Goal: Task Accomplishment & Management: Use online tool/utility

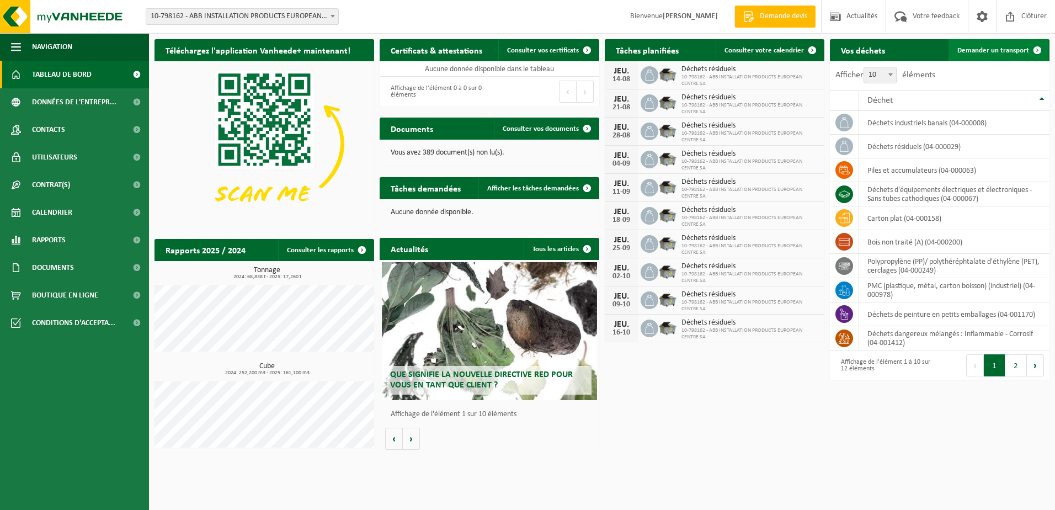
click at [989, 51] on span "Demander un transport" at bounding box center [994, 50] width 72 height 7
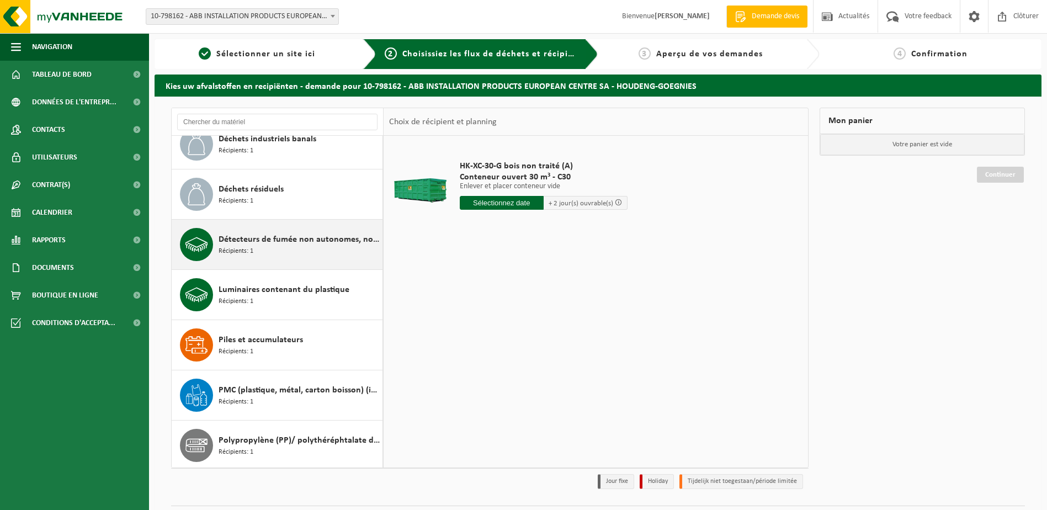
scroll to position [270, 0]
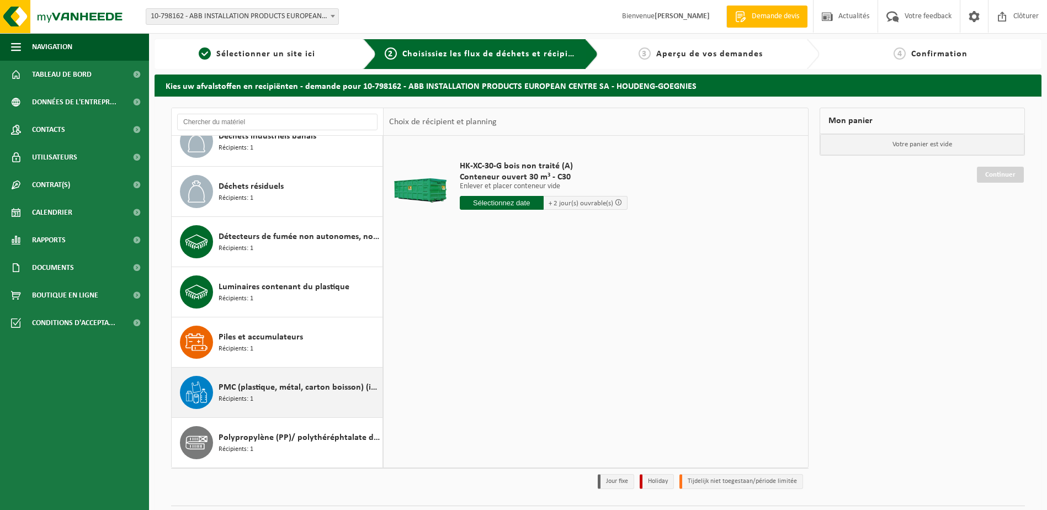
click at [249, 388] on span "PMC (plastique, métal, carton boisson) (industriel)" at bounding box center [299, 387] width 161 height 13
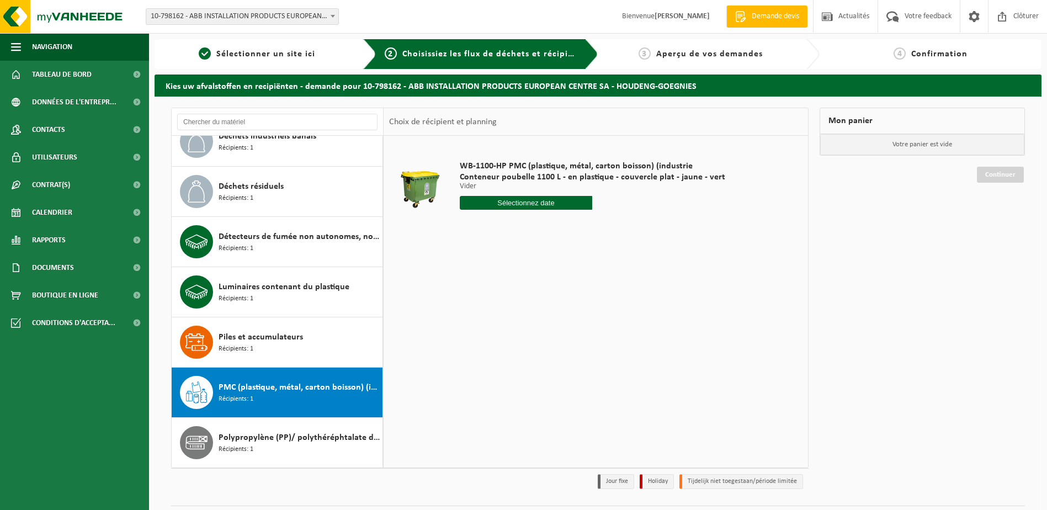
click at [495, 199] on input "text" at bounding box center [526, 203] width 133 height 14
click at [506, 315] on div "20" at bounding box center [508, 319] width 19 height 18
type input "à partir de 2025-08-20"
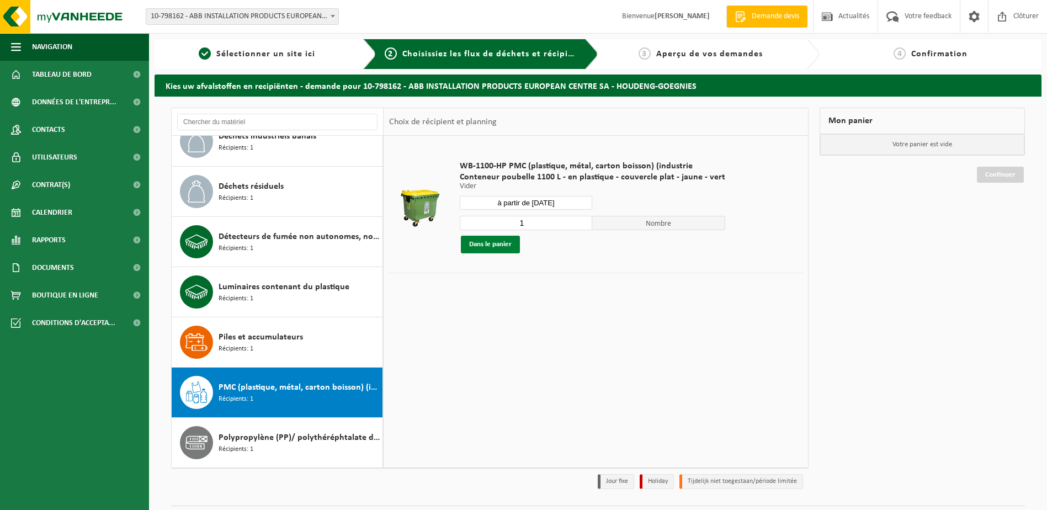
click at [505, 245] on button "Dans le panier" at bounding box center [490, 245] width 59 height 18
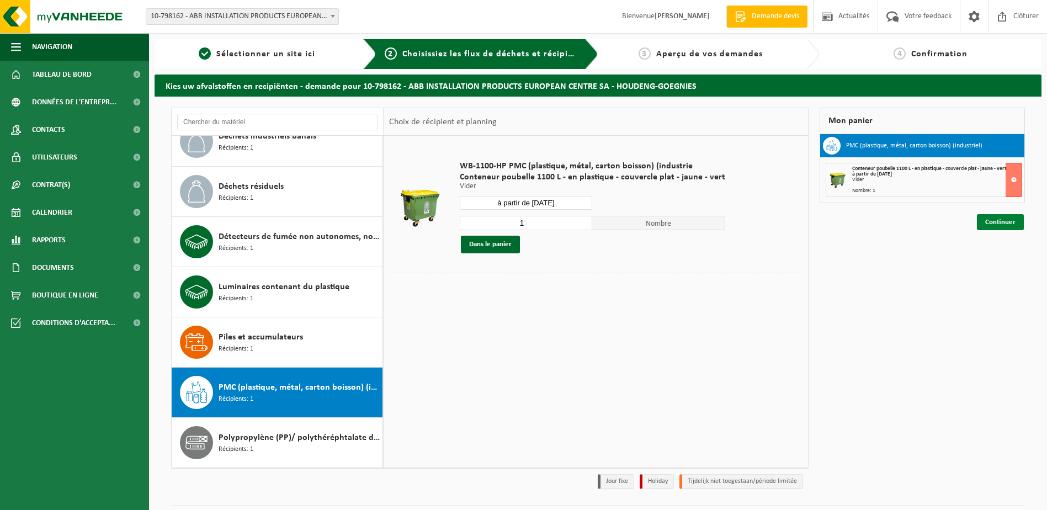
click at [1008, 218] on link "Continuer" at bounding box center [1000, 222] width 47 height 16
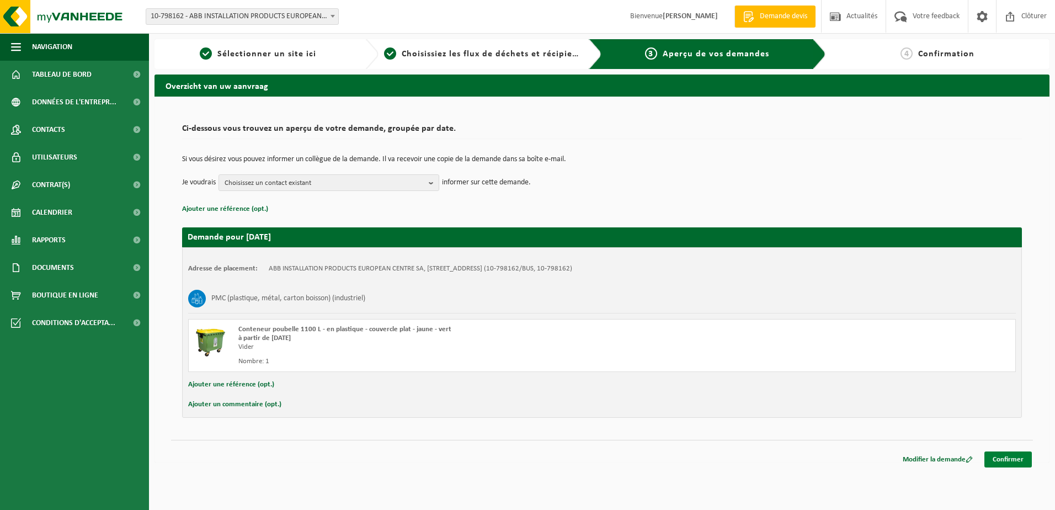
click at [1011, 457] on link "Confirmer" at bounding box center [1008, 460] width 47 height 16
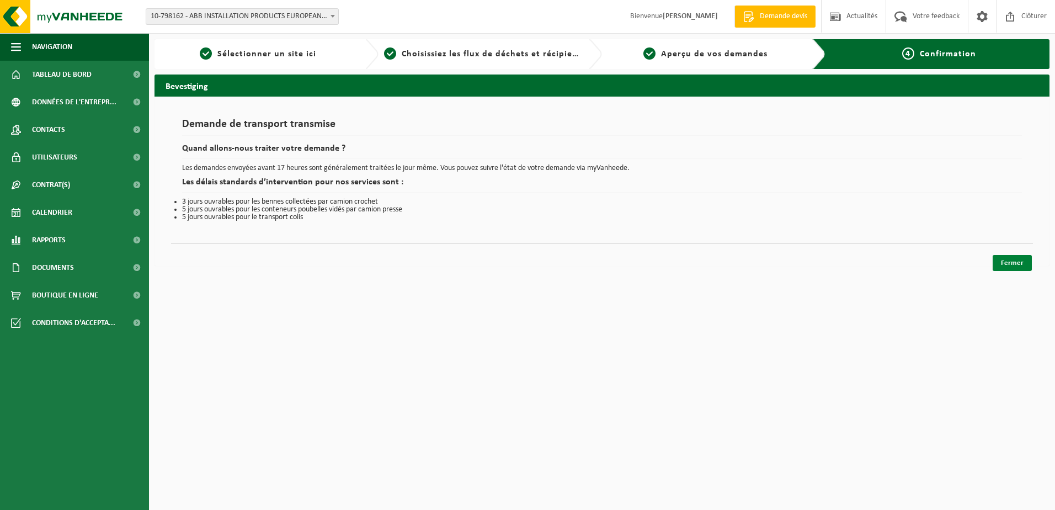
click at [1017, 264] on link "Fermer" at bounding box center [1012, 263] width 39 height 16
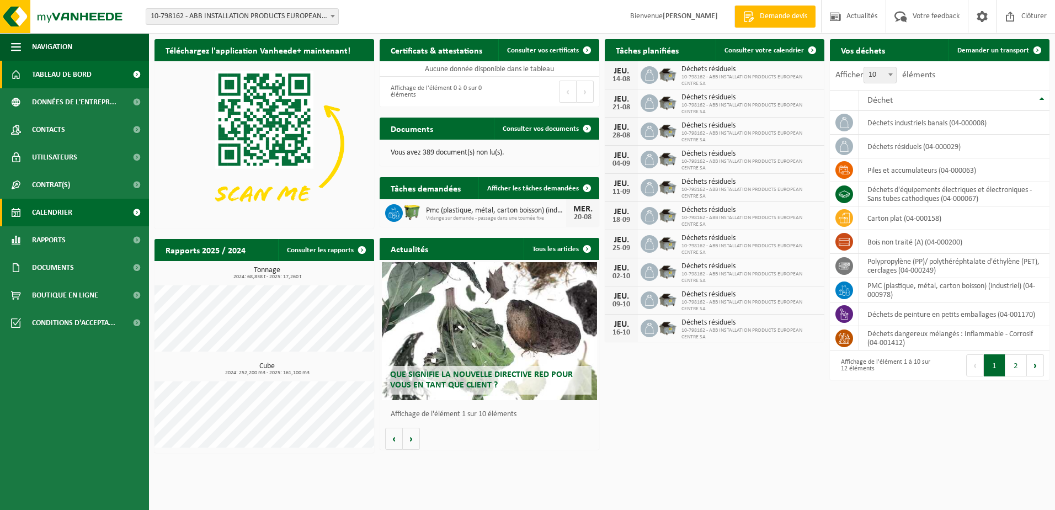
click at [43, 212] on span "Calendrier" at bounding box center [52, 213] width 40 height 28
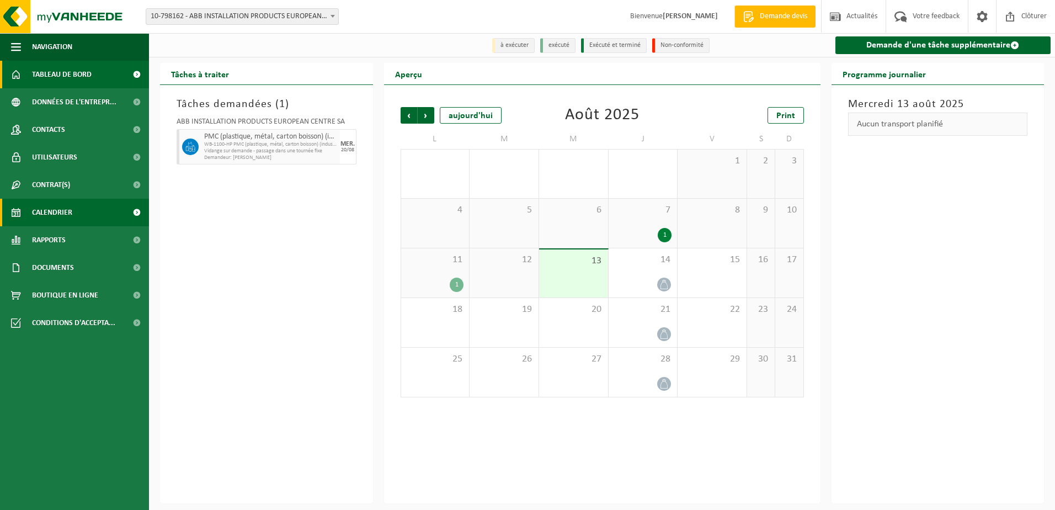
click at [59, 81] on span "Tableau de bord" at bounding box center [62, 75] width 60 height 28
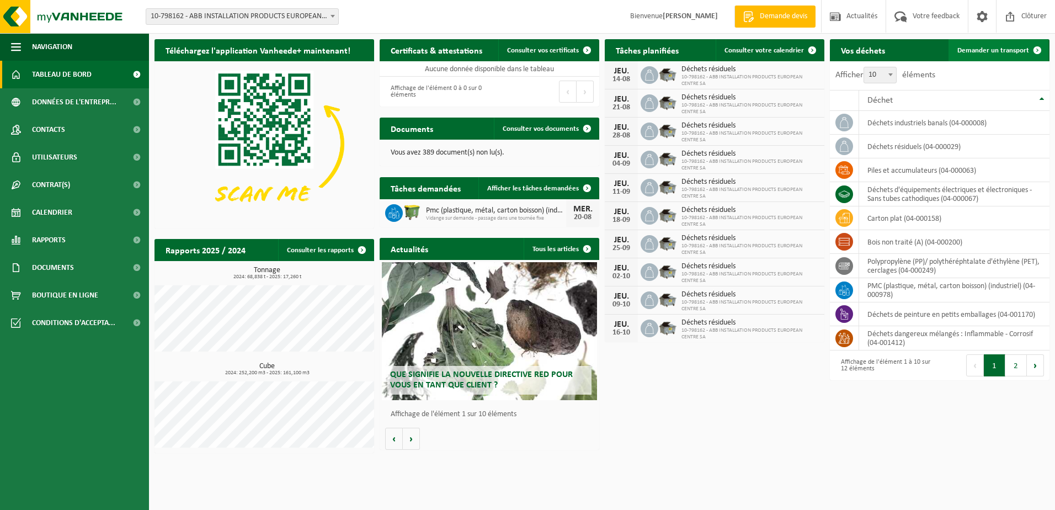
click at [983, 52] on span "Demander un transport" at bounding box center [994, 50] width 72 height 7
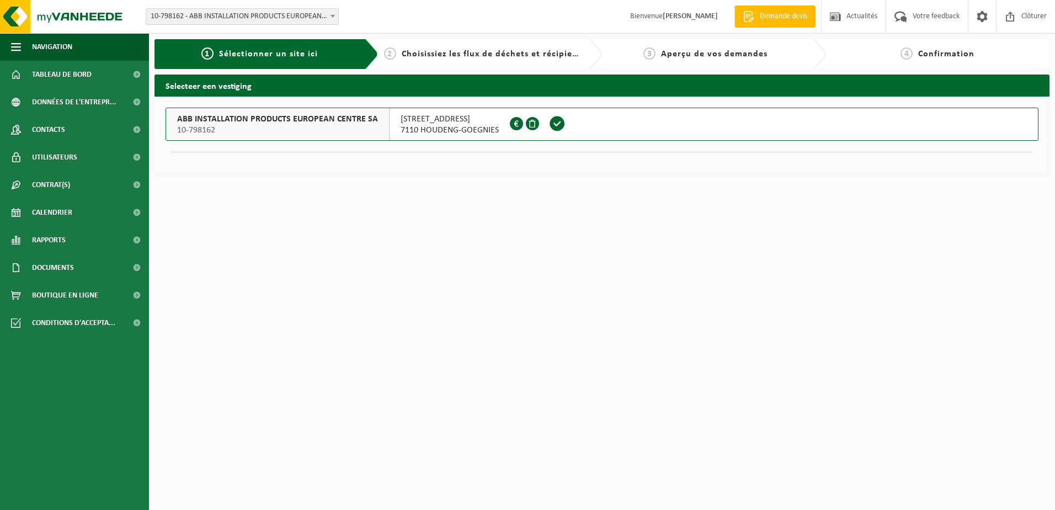
click at [558, 123] on span at bounding box center [557, 123] width 17 height 17
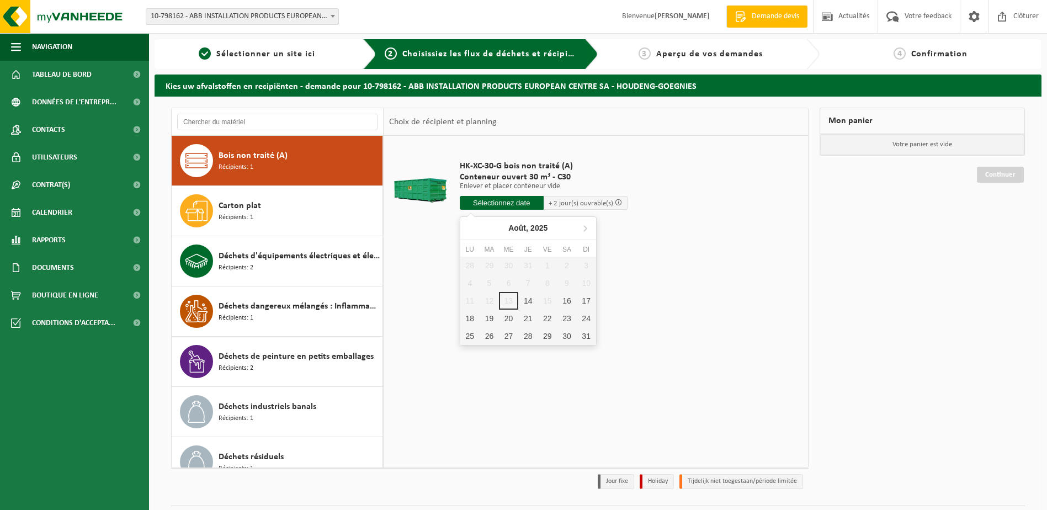
click at [519, 208] on input "text" at bounding box center [502, 203] width 84 height 14
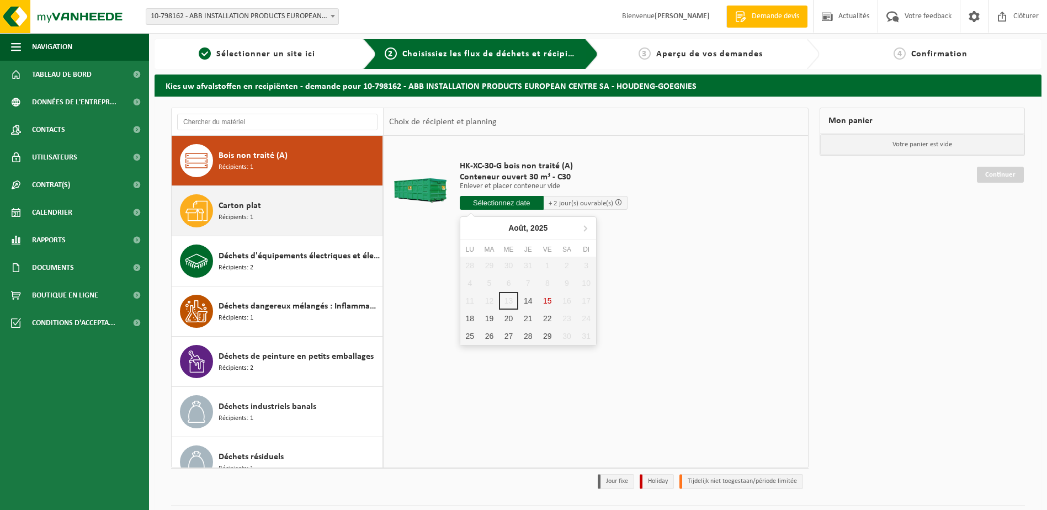
click at [272, 216] on div "Carton plat Récipients: 1" at bounding box center [299, 210] width 161 height 33
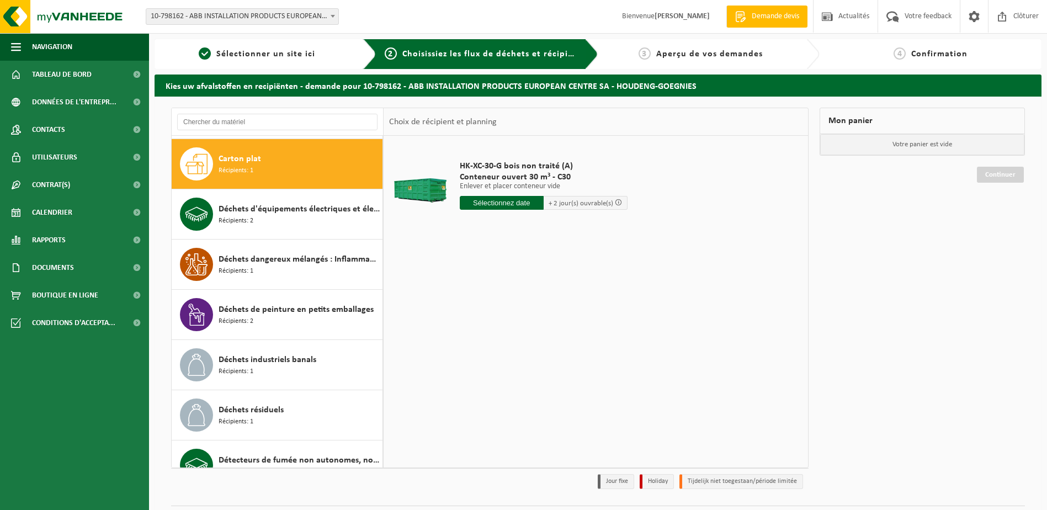
scroll to position [50, 0]
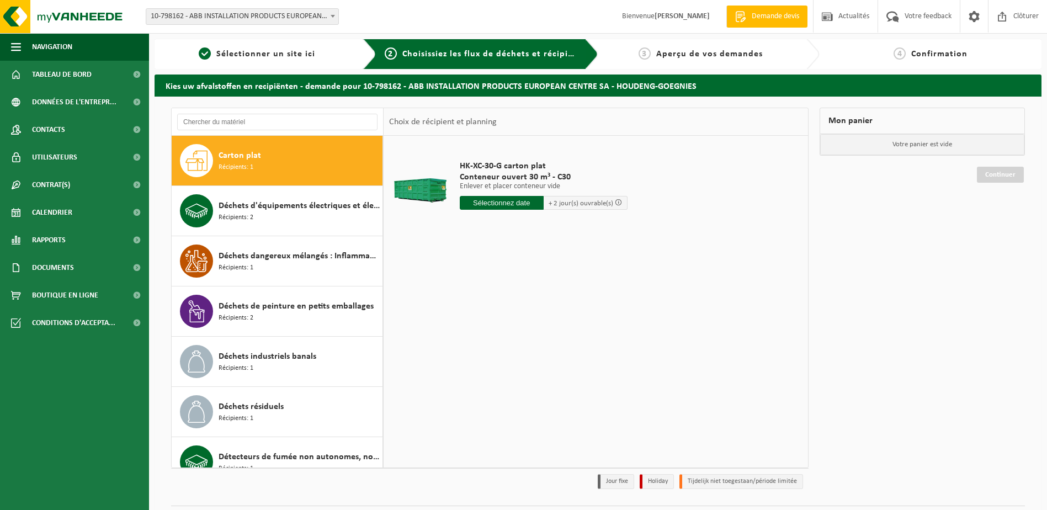
click at [489, 201] on input "text" at bounding box center [502, 203] width 84 height 14
drag, startPoint x: 489, startPoint y: 201, endPoint x: 475, endPoint y: 201, distance: 13.8
click at [475, 201] on input "text" at bounding box center [502, 203] width 84 height 14
click at [492, 320] on div "19" at bounding box center [489, 319] width 19 height 18
type input "à partir de 2025-08-19"
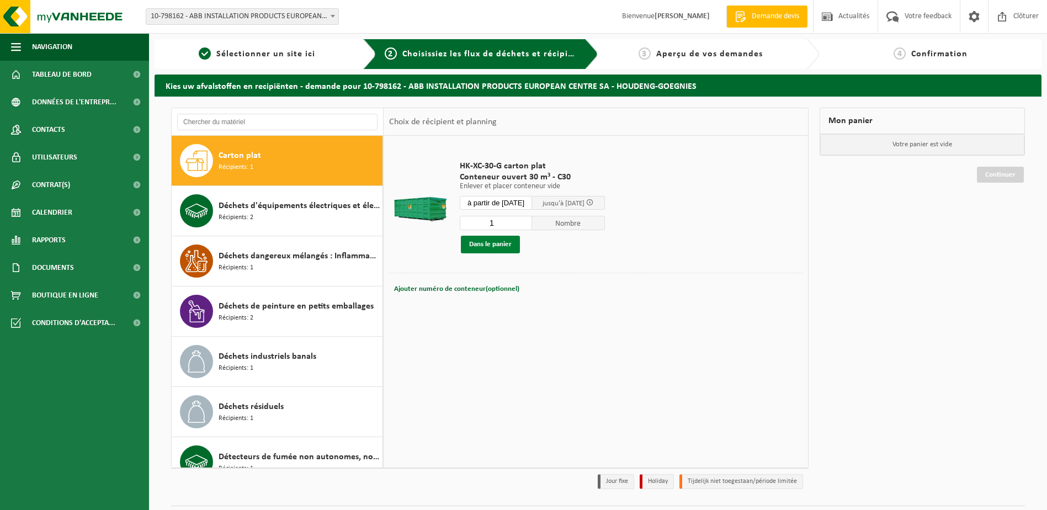
click at [489, 239] on button "Dans le panier" at bounding box center [490, 245] width 59 height 18
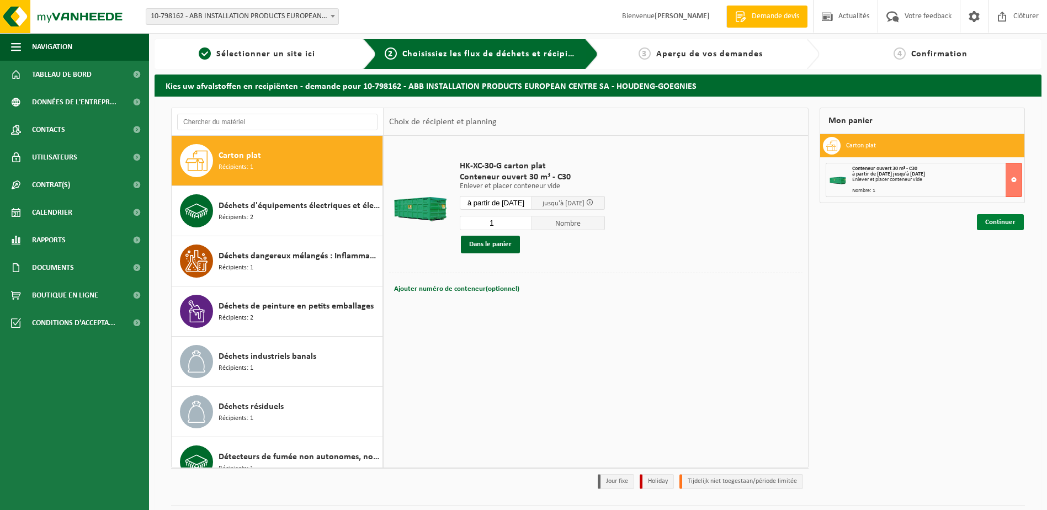
click at [991, 222] on link "Continuer" at bounding box center [1000, 222] width 47 height 16
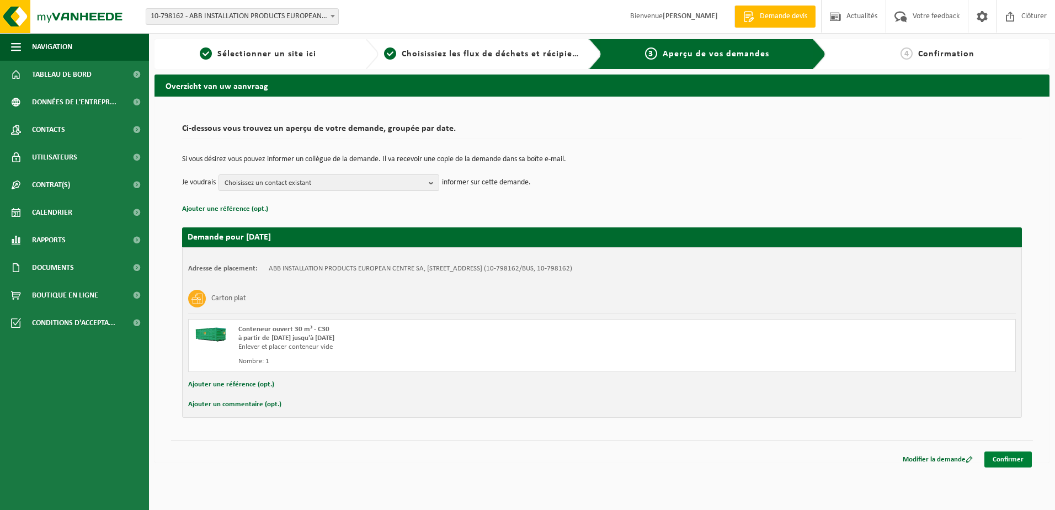
click at [1014, 463] on link "Confirmer" at bounding box center [1008, 460] width 47 height 16
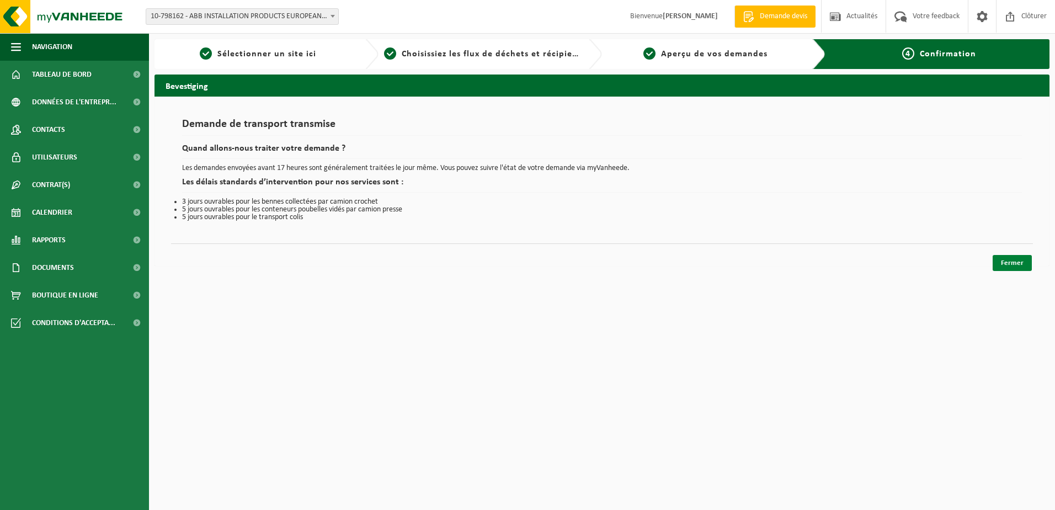
click at [1015, 267] on link "Fermer" at bounding box center [1012, 263] width 39 height 16
